Goal: Complete application form: Complete application form

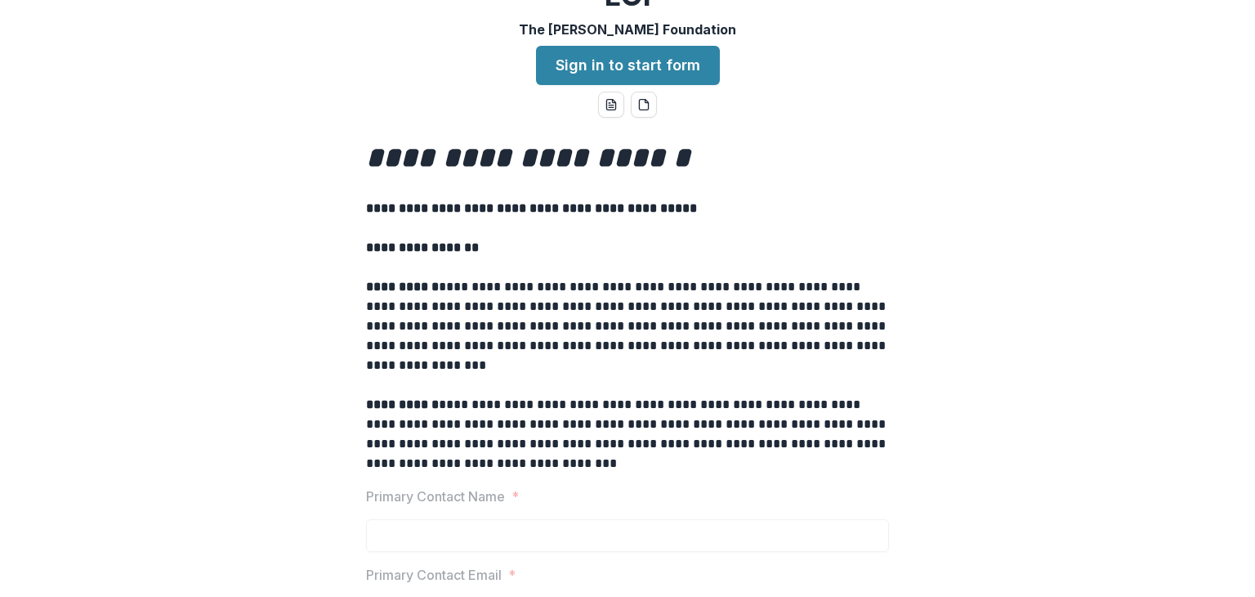
scroll to position [20, 0]
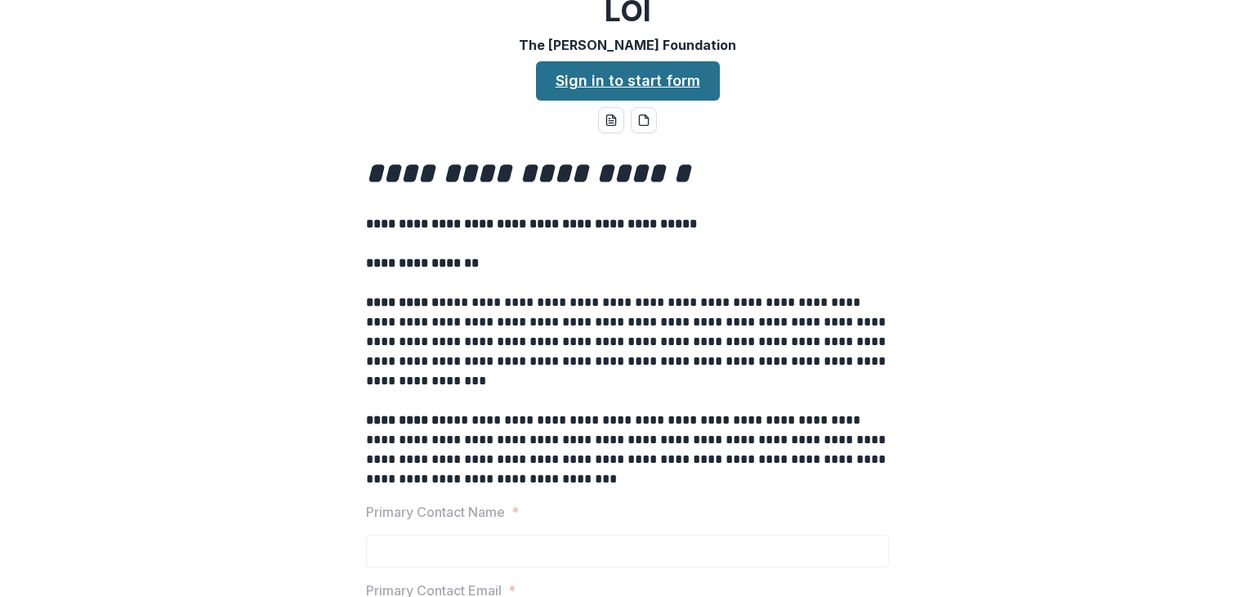
click at [653, 77] on link "Sign in to start form" at bounding box center [628, 80] width 184 height 39
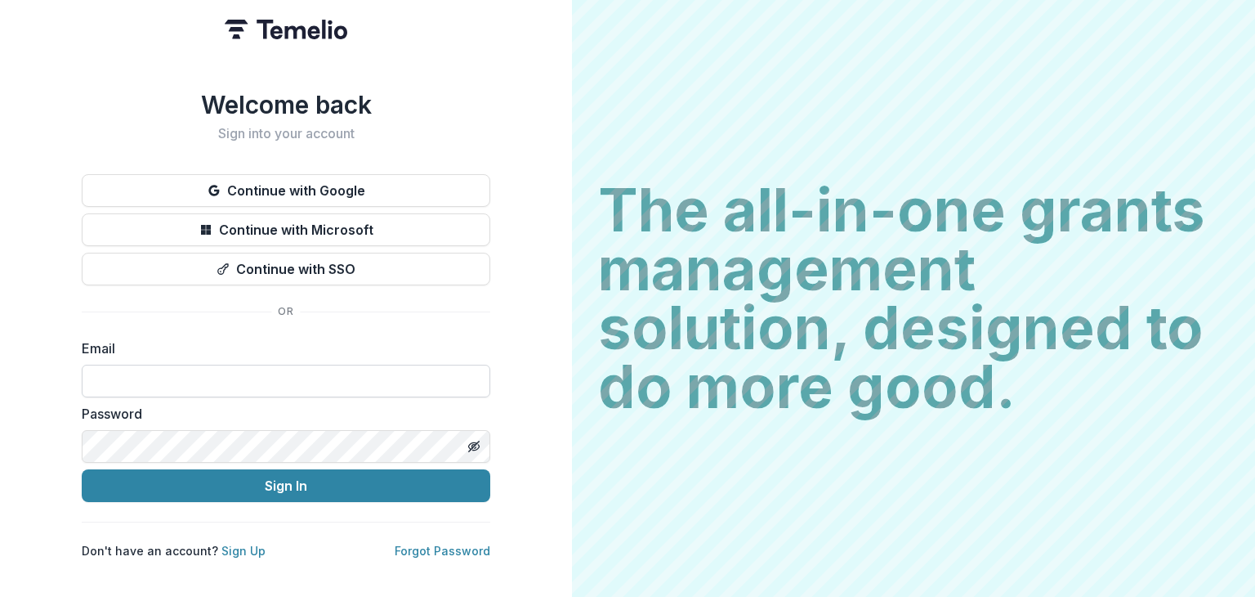
click at [158, 369] on input at bounding box center [286, 381] width 409 height 33
type input "**********"
click at [474, 440] on icon "Toggle password visibility" at bounding box center [474, 446] width 13 height 13
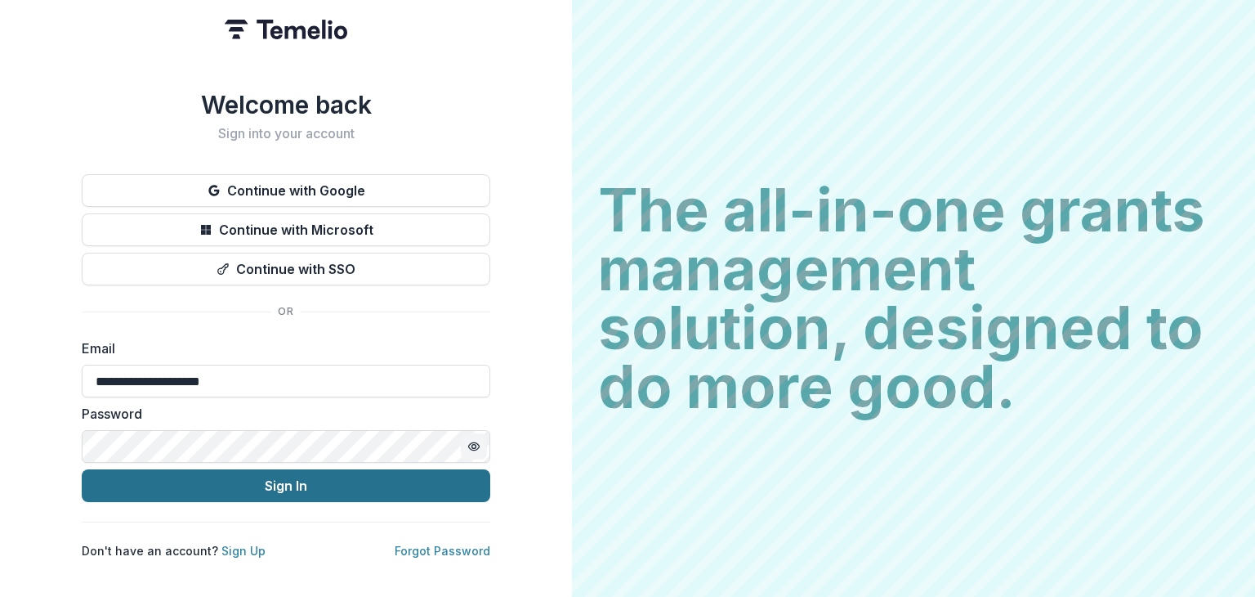
click at [278, 477] on button "Sign In" at bounding box center [286, 485] width 409 height 33
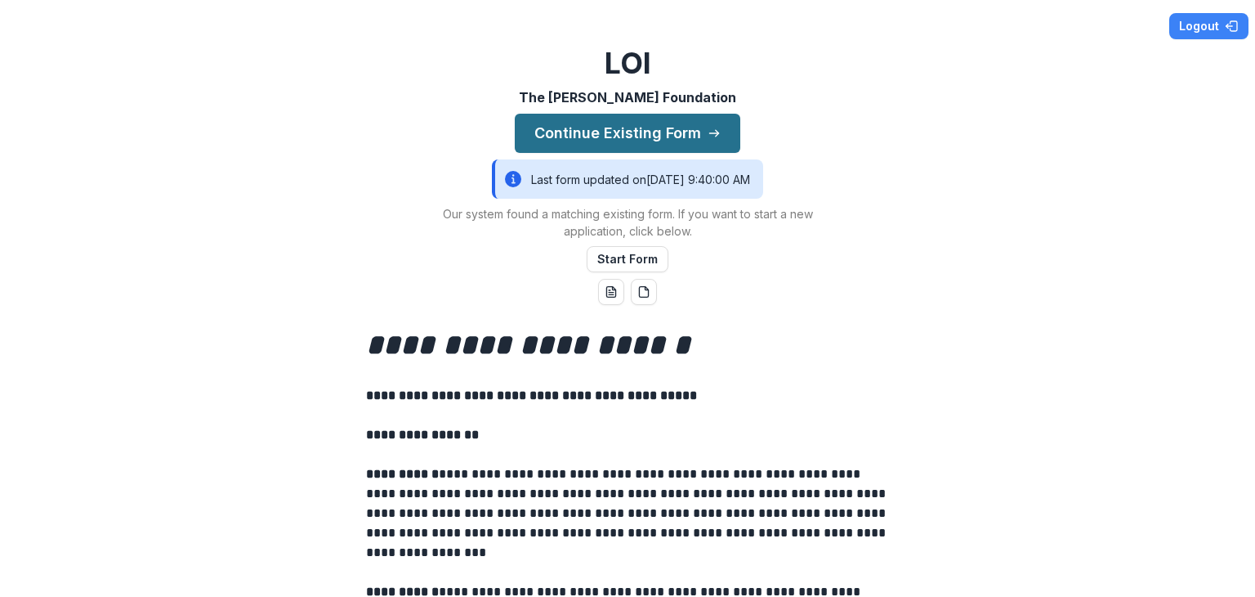
click at [635, 141] on button "Continue Existing Form" at bounding box center [628, 133] width 226 height 39
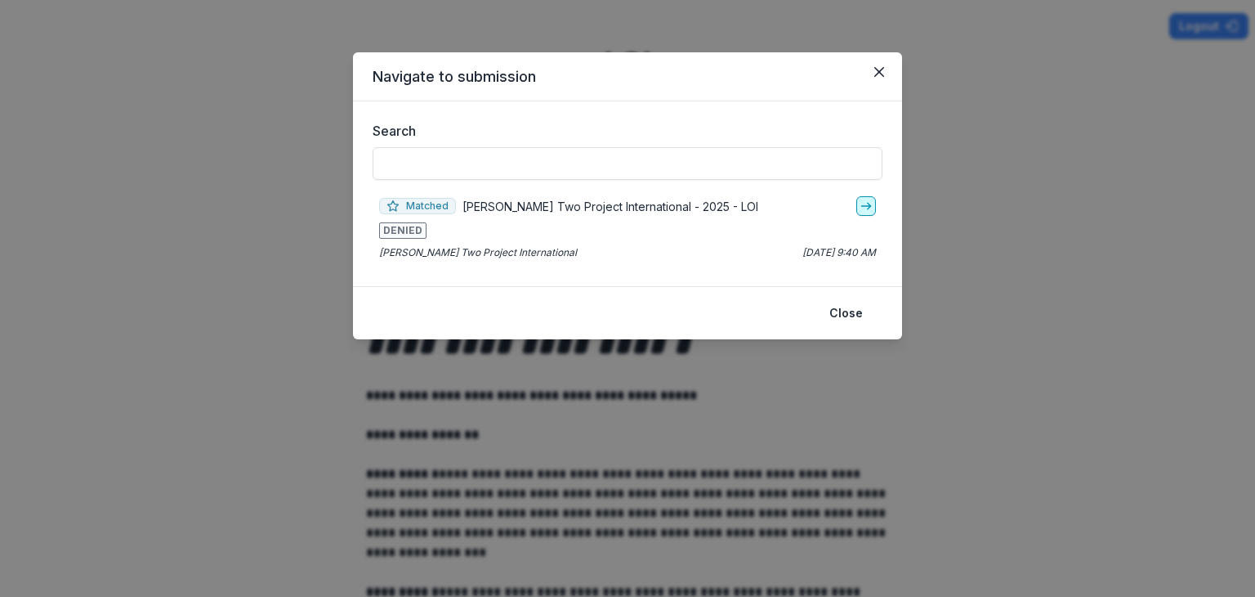
click at [867, 210] on icon "go-to" at bounding box center [866, 205] width 13 height 13
